Goal: Navigation & Orientation: Find specific page/section

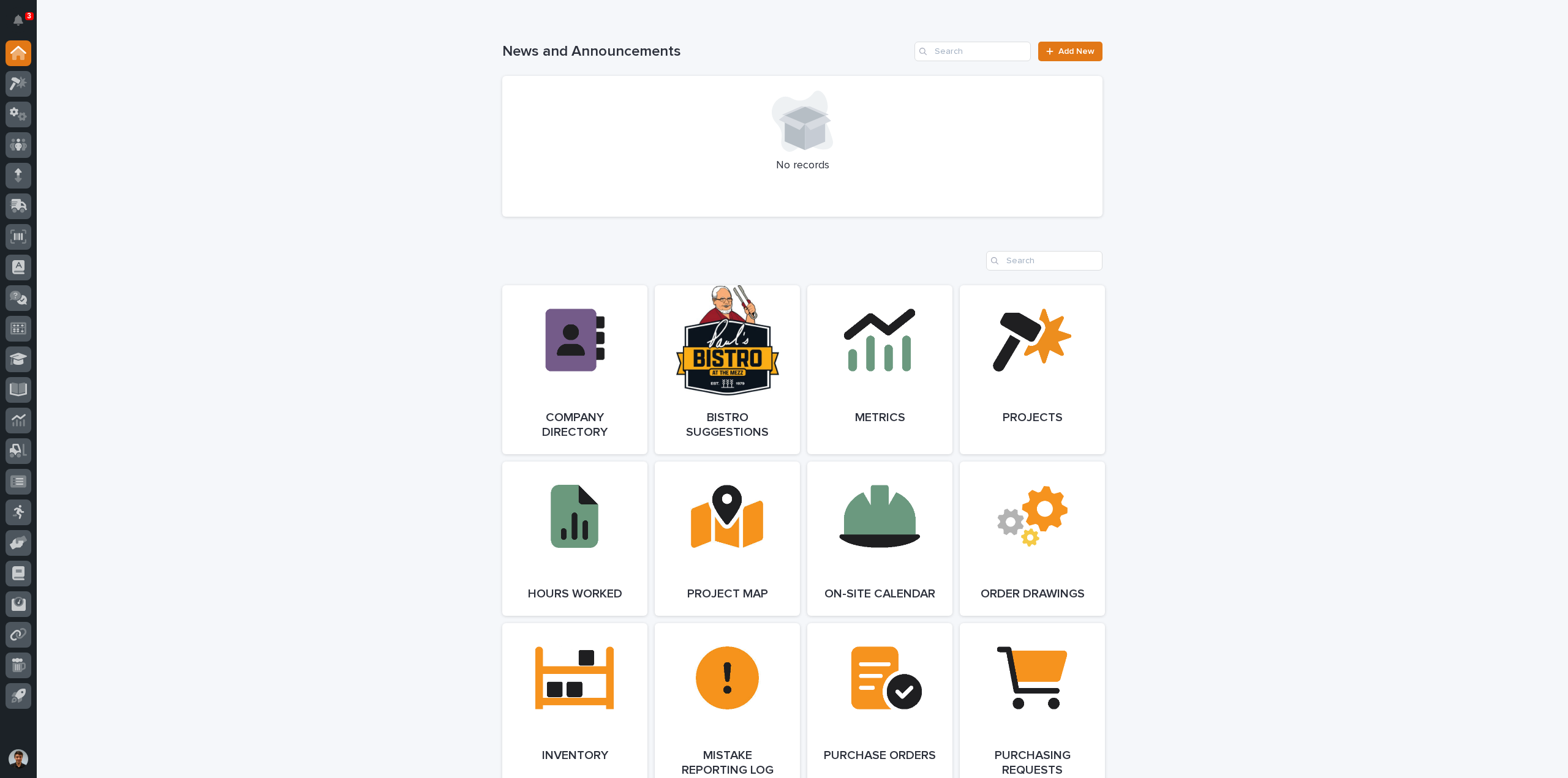
scroll to position [612, 0]
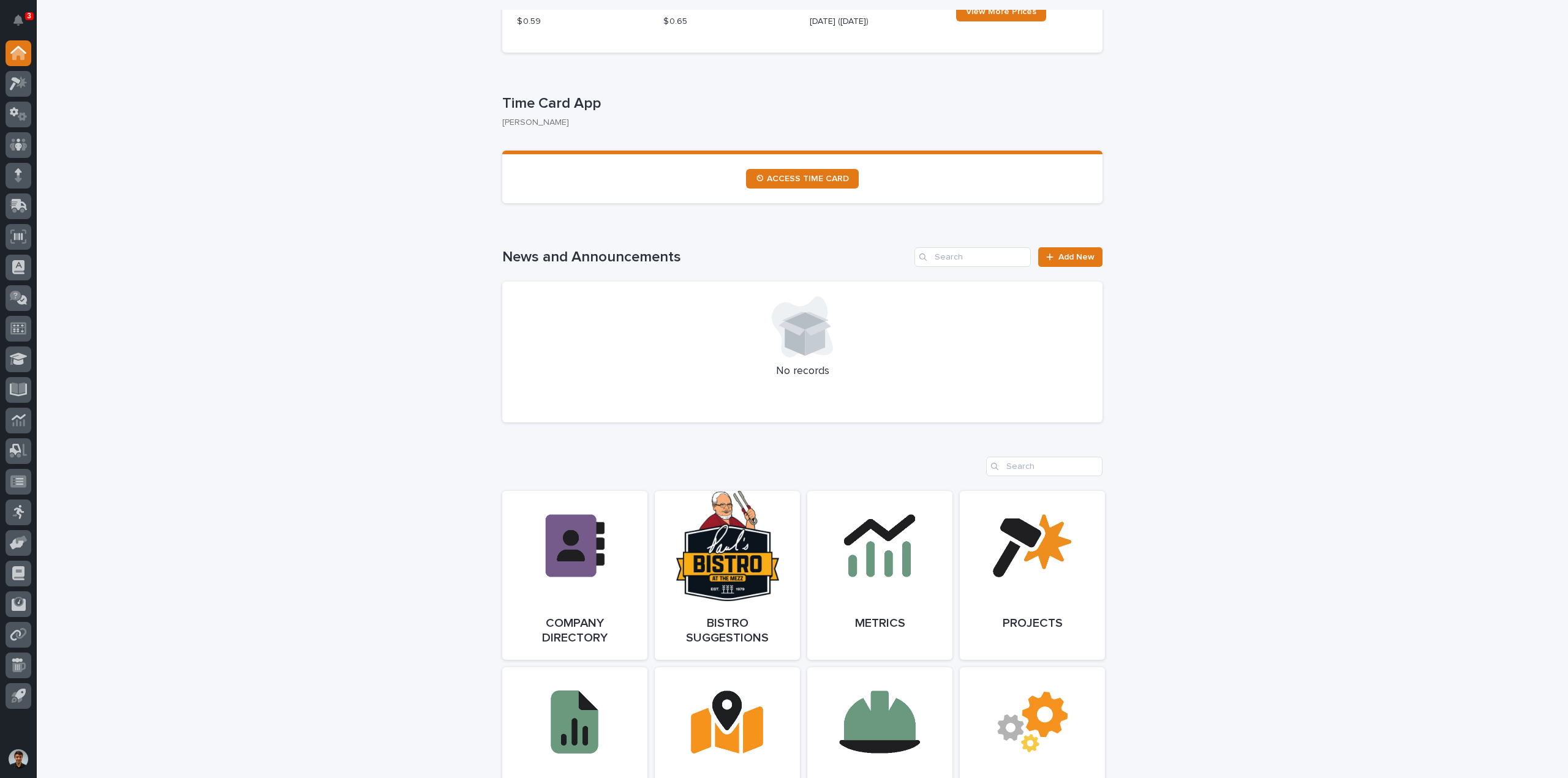
click at [22, 151] on icon at bounding box center [19, 145] width 18 height 14
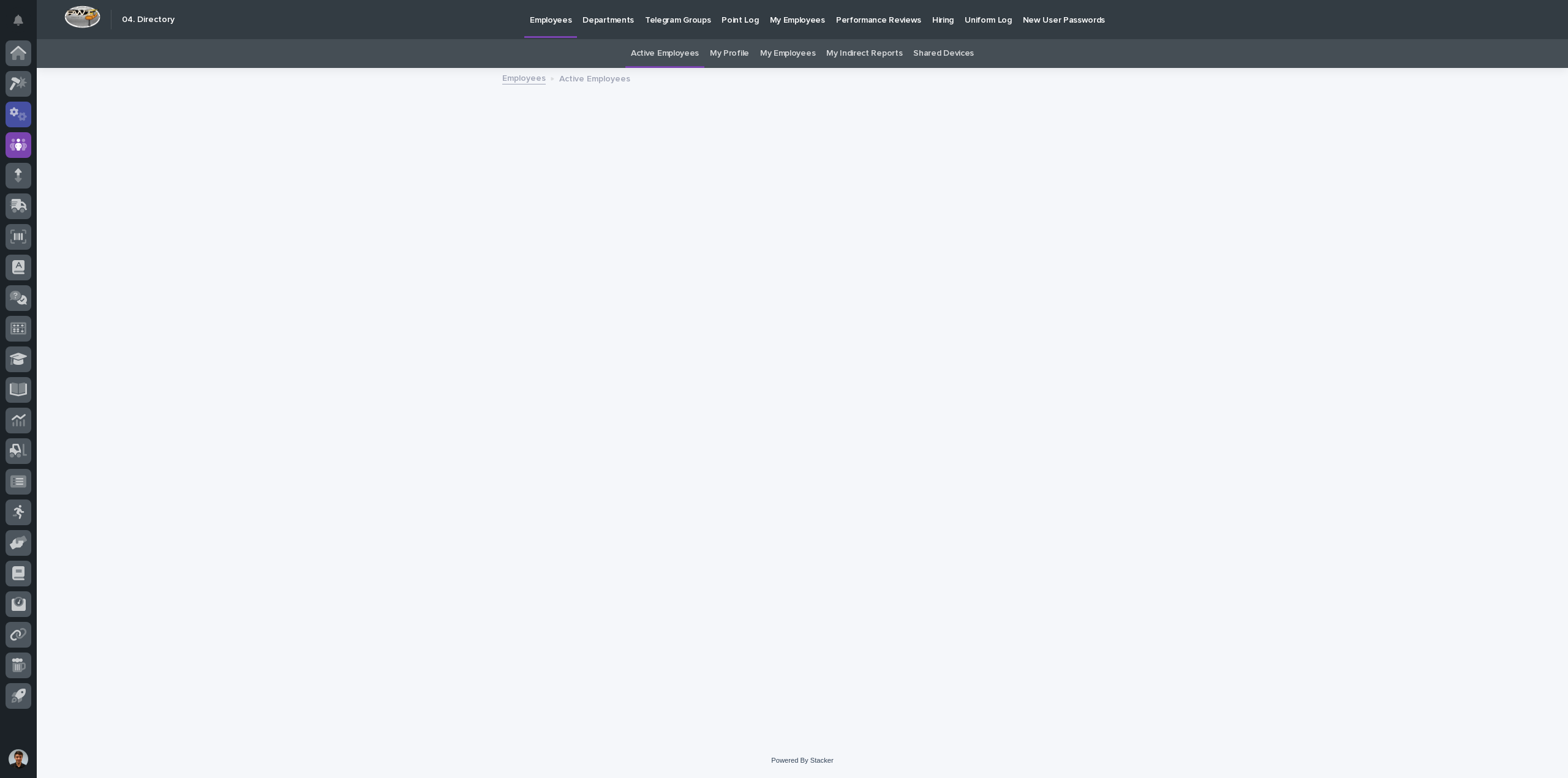
click at [16, 126] on div at bounding box center [18, 114] width 25 height 25
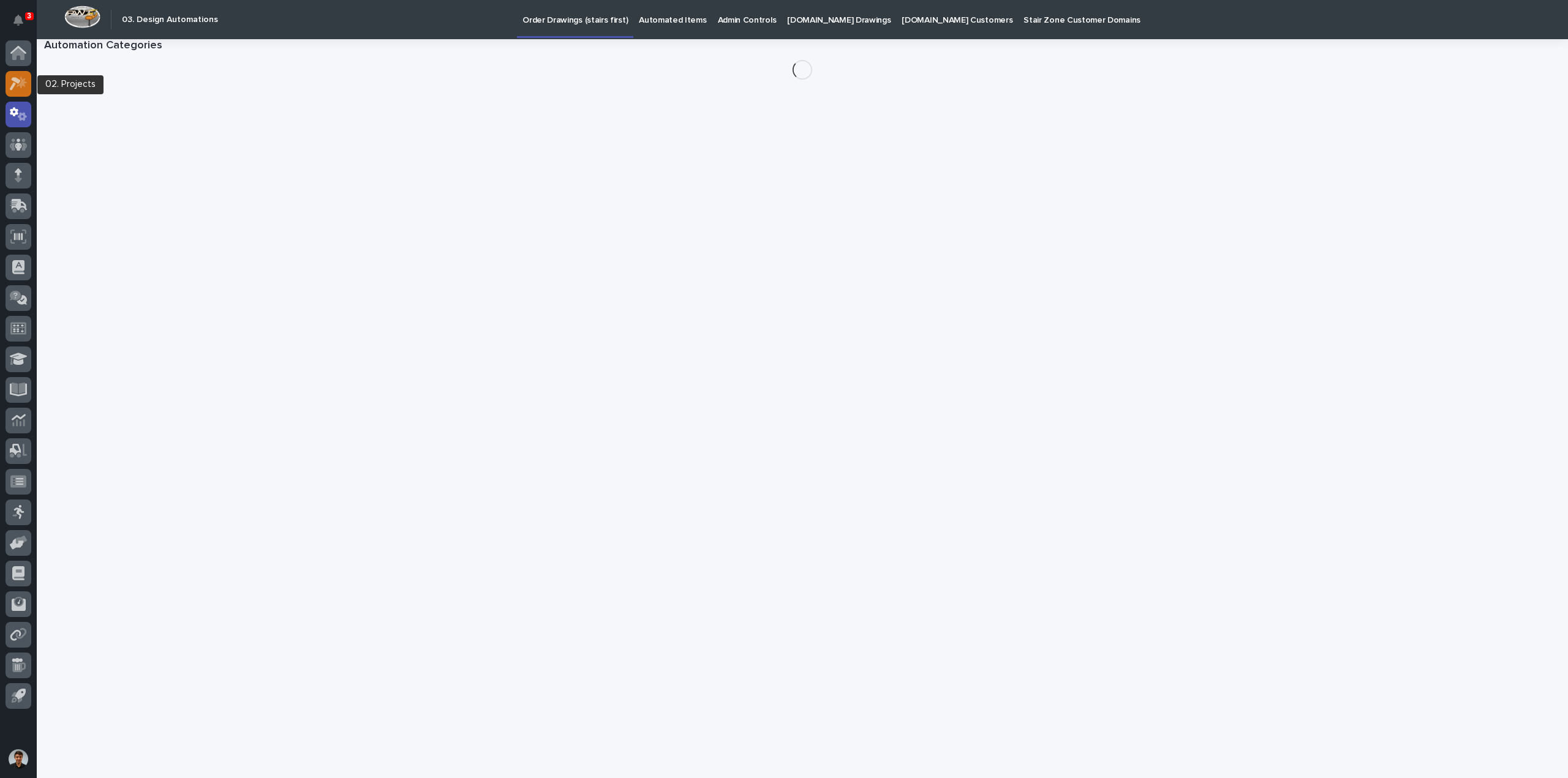
click at [25, 89] on icon at bounding box center [19, 83] width 18 height 14
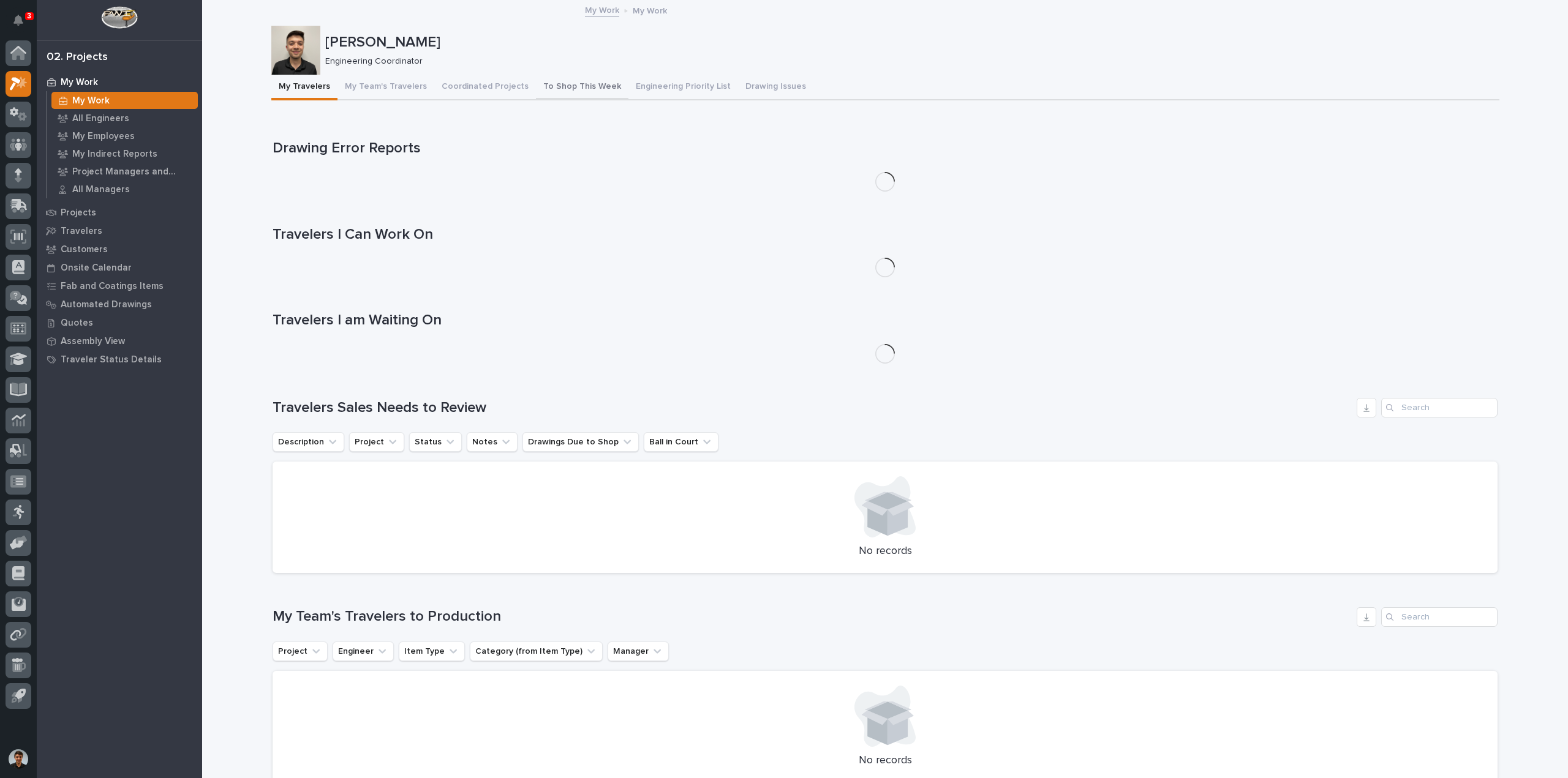
click at [585, 82] on button "To Shop This Week" at bounding box center [582, 87] width 92 height 25
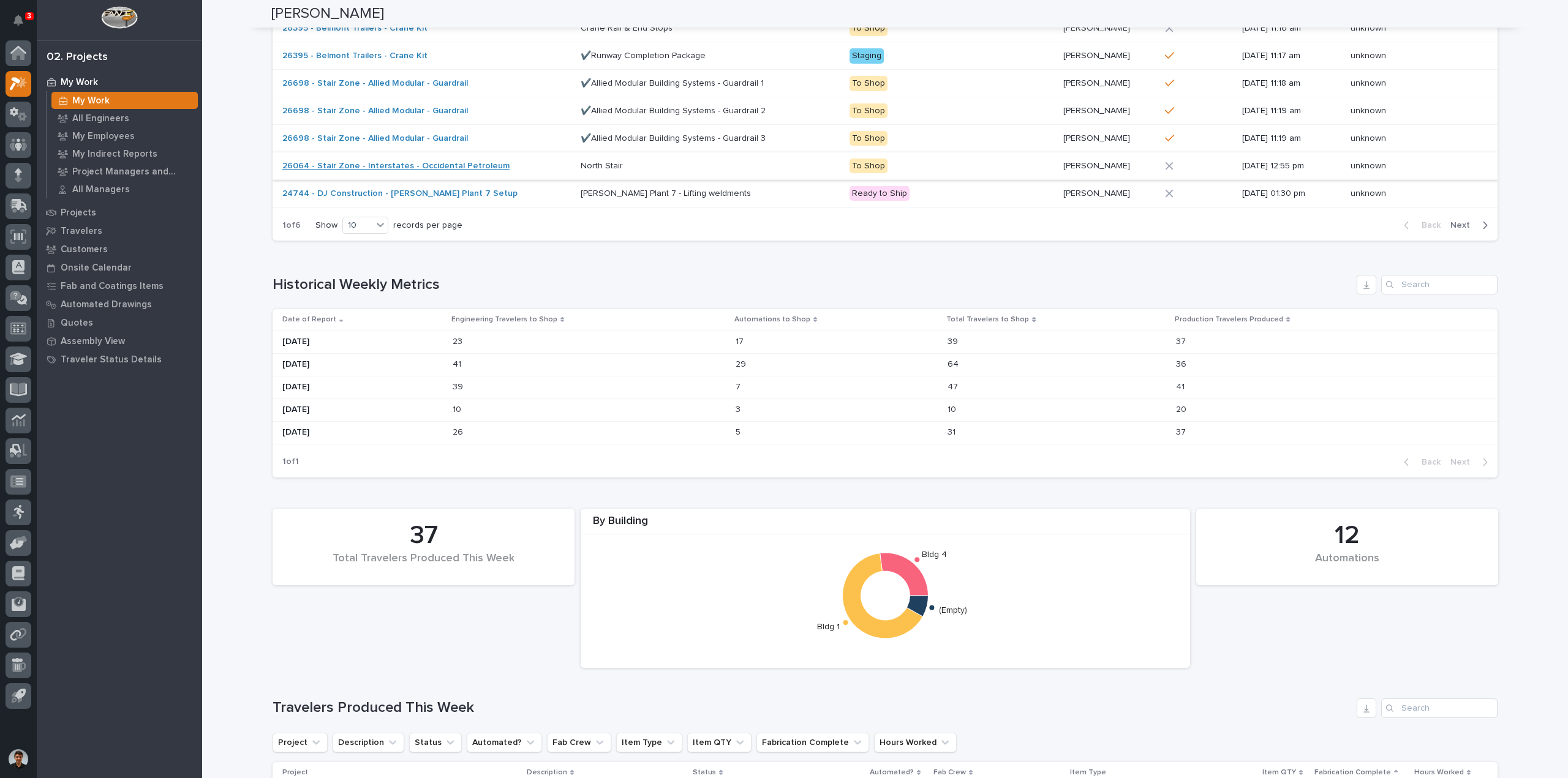
scroll to position [735, 0]
